Goal: Obtain resource: Download file/media

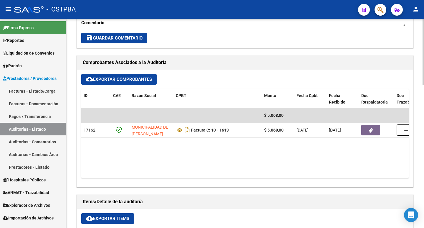
scroll to position [236, 0]
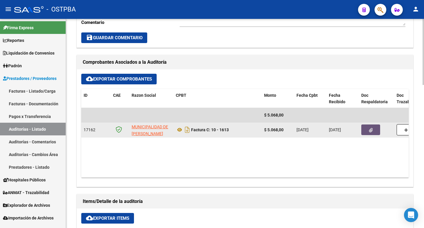
click at [369, 127] on button "button" at bounding box center [370, 129] width 19 height 11
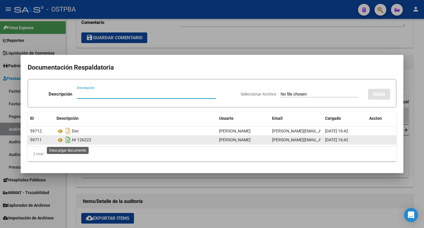
click at [68, 140] on icon "Descargar documento" at bounding box center [68, 139] width 8 height 9
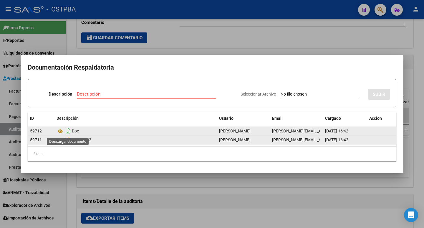
click at [68, 131] on icon "Descargar documento" at bounding box center [68, 130] width 8 height 9
click at [195, 35] on div at bounding box center [212, 114] width 424 height 228
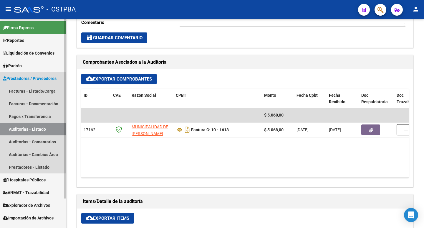
click at [32, 127] on link "Auditorías - Listado" at bounding box center [33, 129] width 66 height 13
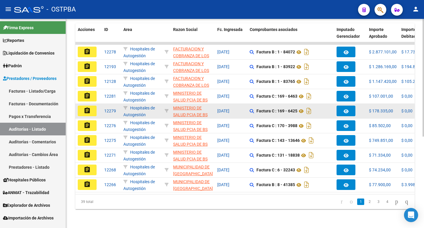
scroll to position [162, 0]
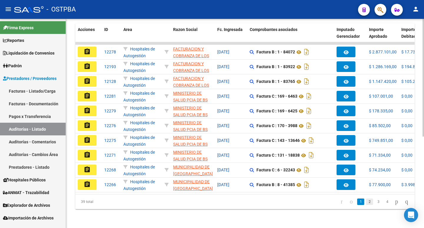
click at [366, 202] on link "2" at bounding box center [369, 201] width 7 height 6
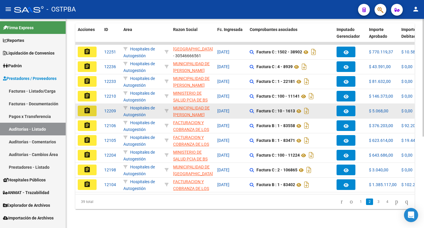
click at [86, 107] on mat-icon "assignment" at bounding box center [87, 110] width 7 height 7
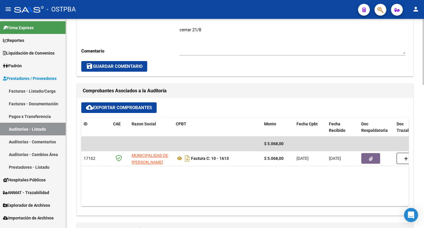
scroll to position [295, 0]
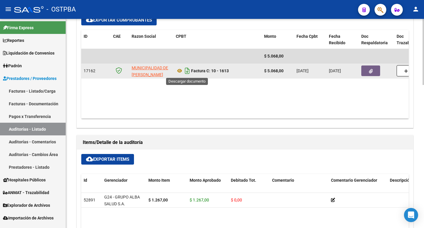
click at [188, 70] on icon "Descargar documento" at bounding box center [187, 70] width 8 height 9
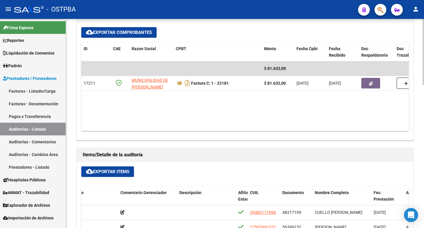
scroll to position [383, 0]
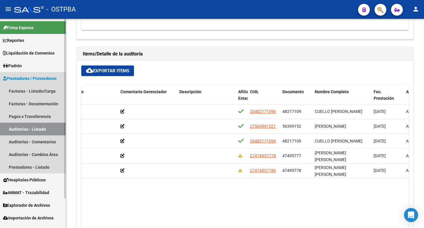
click at [13, 128] on link "Auditorías - Listado" at bounding box center [33, 129] width 66 height 13
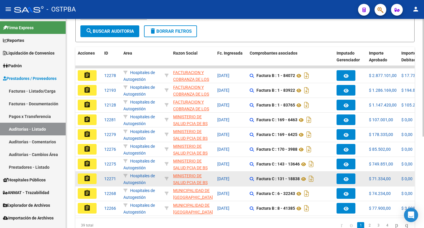
scroll to position [162, 0]
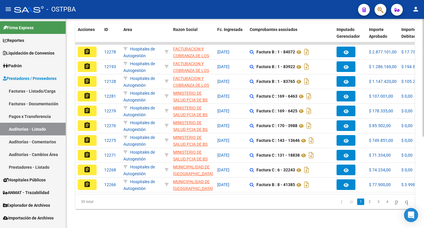
click at [366, 201] on link "2" at bounding box center [369, 201] width 7 height 6
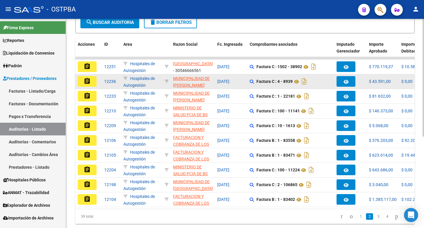
scroll to position [133, 0]
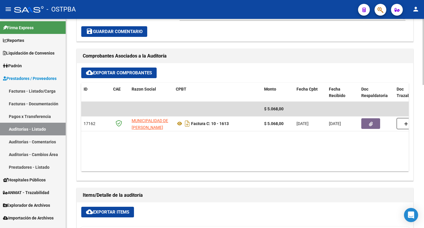
scroll to position [177, 0]
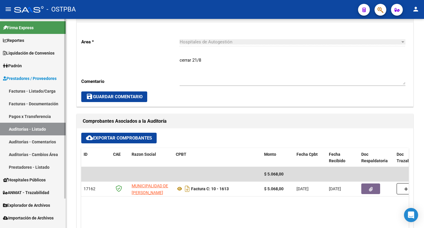
click at [24, 129] on link "Auditorías - Listado" at bounding box center [33, 129] width 66 height 13
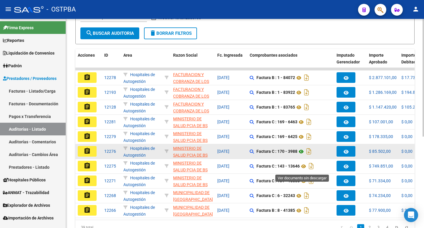
scroll to position [162, 0]
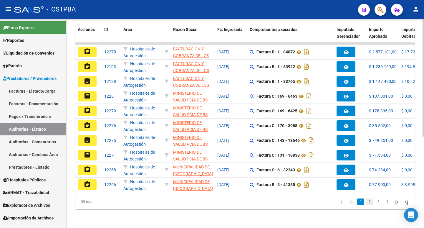
click at [366, 202] on link "2" at bounding box center [369, 201] width 7 height 6
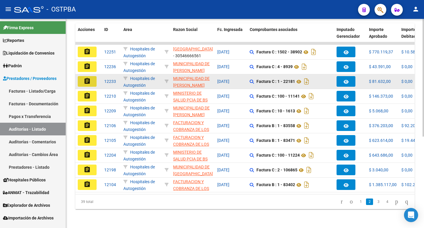
click at [90, 77] on mat-icon "assignment" at bounding box center [87, 80] width 7 height 7
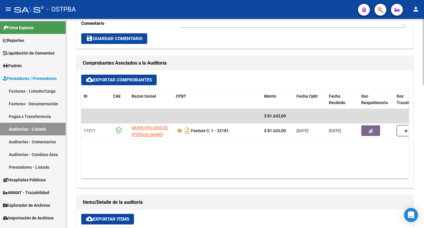
scroll to position [236, 0]
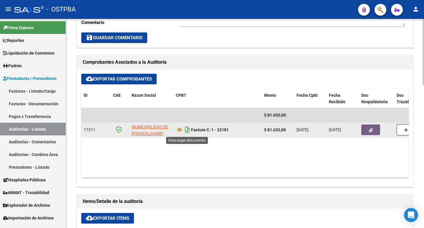
click at [188, 129] on icon "Descargar documento" at bounding box center [187, 129] width 8 height 9
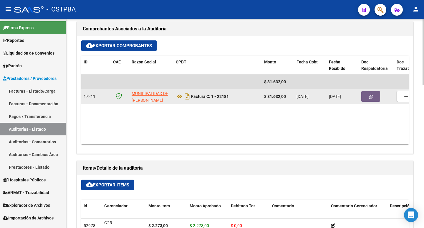
scroll to position [265, 0]
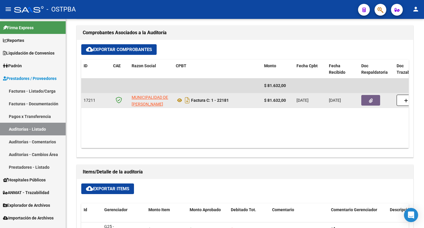
click at [371, 100] on icon "button" at bounding box center [371, 100] width 4 height 4
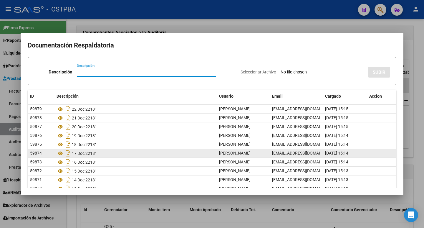
scroll to position [27, 0]
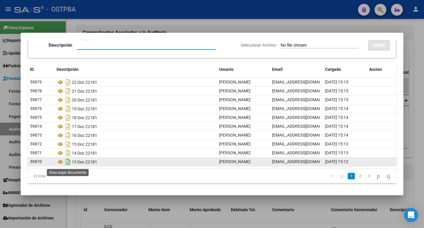
click at [66, 164] on icon "Descargar documento" at bounding box center [68, 161] width 8 height 9
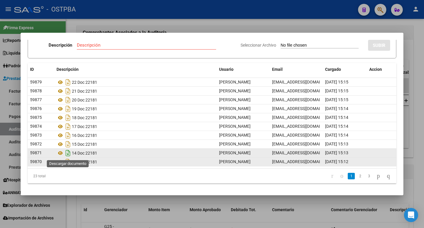
click at [66, 152] on icon "Descargar documento" at bounding box center [68, 152] width 8 height 9
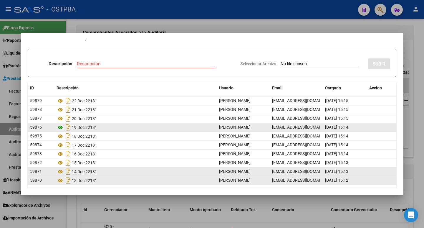
scroll to position [0, 0]
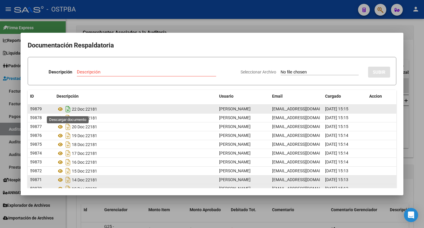
click at [66, 109] on icon "Descargar documento" at bounding box center [68, 108] width 8 height 9
click at [113, 25] on div at bounding box center [212, 114] width 424 height 228
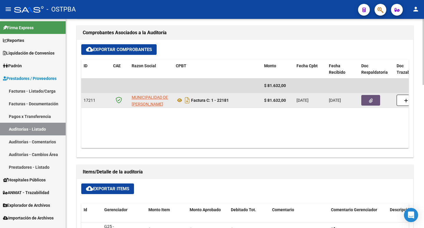
click at [374, 100] on button "button" at bounding box center [370, 100] width 19 height 11
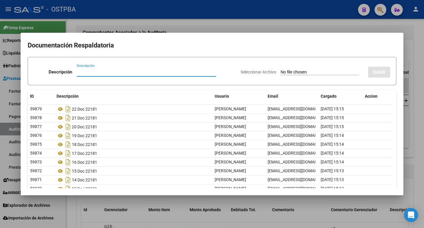
click at [156, 27] on div at bounding box center [212, 114] width 424 height 228
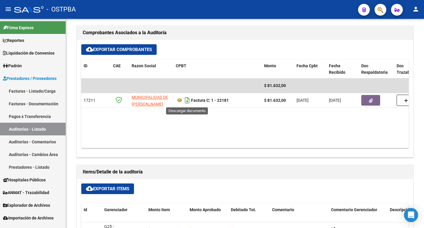
click at [187, 100] on icon "Descargar documento" at bounding box center [187, 99] width 8 height 9
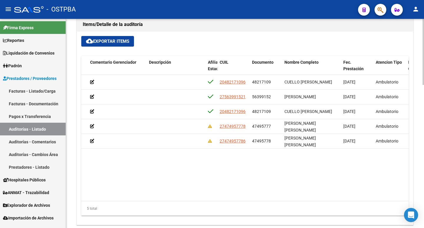
scroll to position [0, 242]
